Goal: Find specific page/section: Find specific page/section

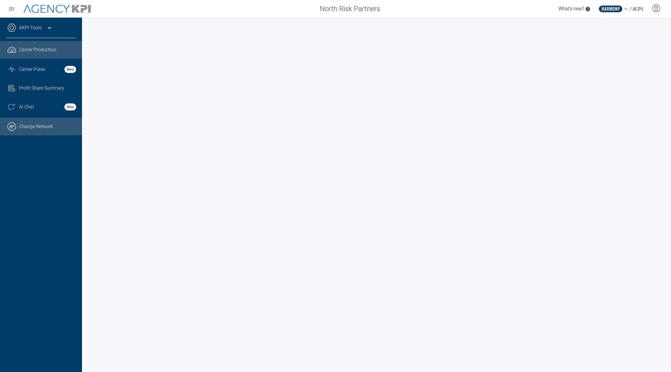
click at [41, 130] on link ".cls-1{fill:none;stroke:#000;stroke-linecap:round;stroke-linejoin:round;stroke-…" at bounding box center [41, 127] width 82 height 18
click at [237, 11] on div "North Risk Partners" at bounding box center [241, 9] width 287 height 12
click at [47, 32] on div "AKPI Tools" at bounding box center [41, 30] width 70 height 15
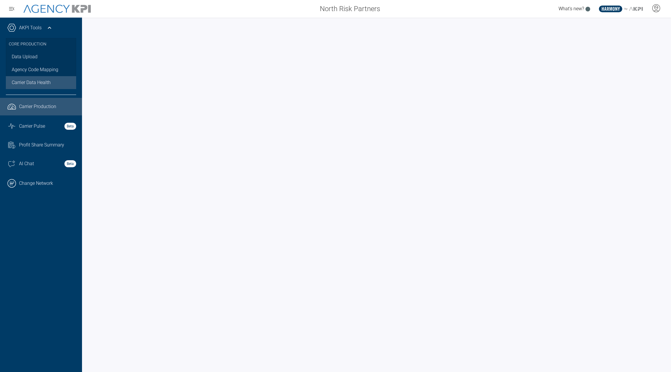
click at [22, 78] on link "Carrier Data Health" at bounding box center [41, 82] width 70 height 13
click at [33, 110] on link ".cls-1{fill:none;stroke:#221f20;stroke-linecap:round;stroke-linejoin:round;stro…" at bounding box center [41, 107] width 82 height 18
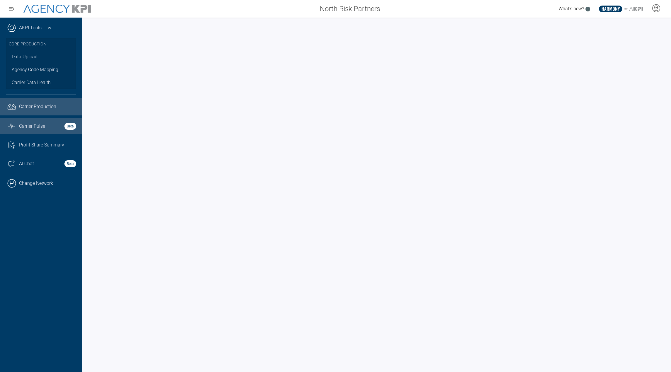
click at [44, 125] on span "Carrier Pulse" at bounding box center [32, 126] width 26 height 7
